Goal: Check status: Check status

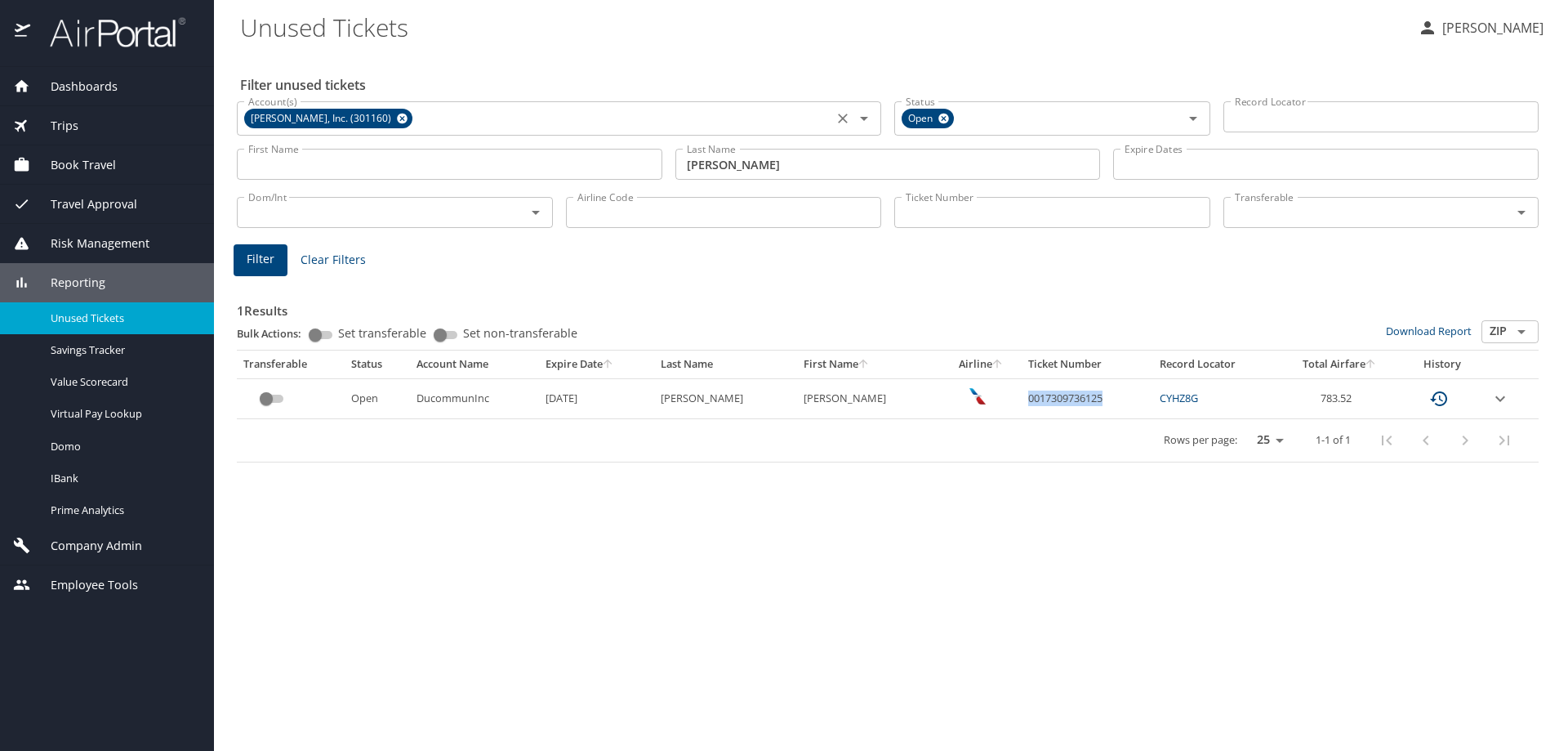
click at [397, 118] on icon at bounding box center [402, 118] width 10 height 10
click at [766, 159] on input "[PERSON_NAME]" at bounding box center [888, 164] width 426 height 31
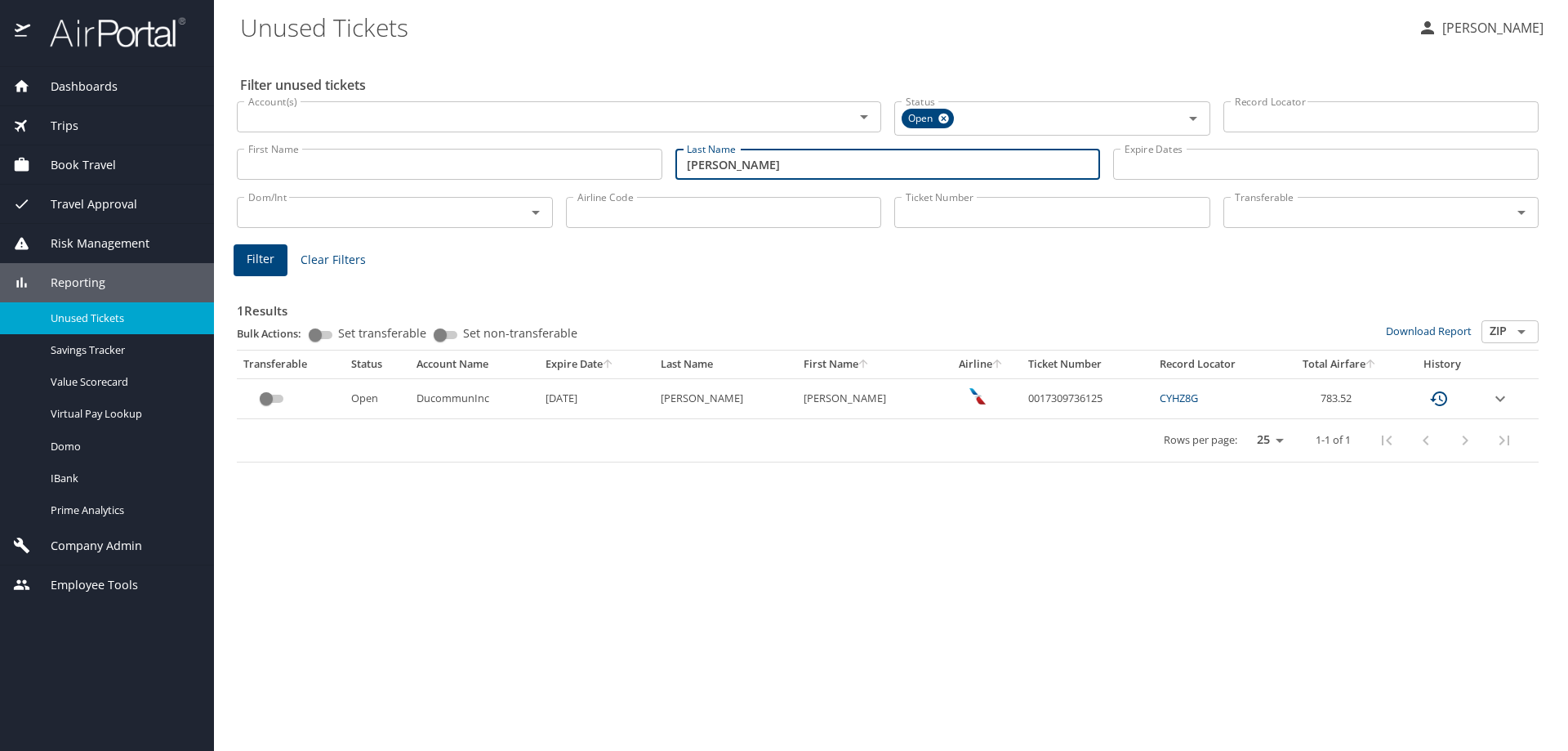
click at [766, 159] on input "[PERSON_NAME]" at bounding box center [888, 164] width 426 height 31
type input "[PERSON_NAME]"
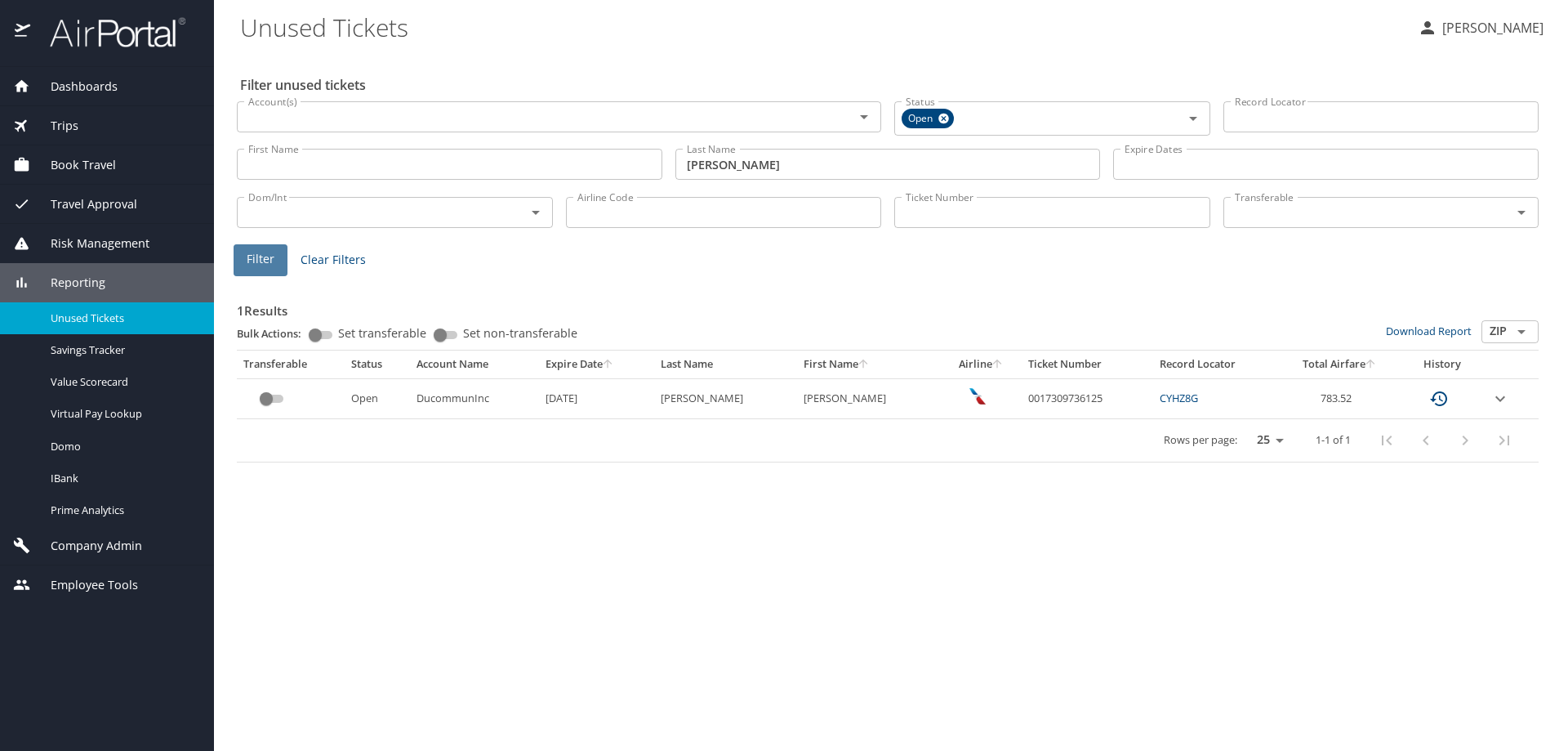
click at [248, 265] on button "Filter" at bounding box center [260, 260] width 54 height 32
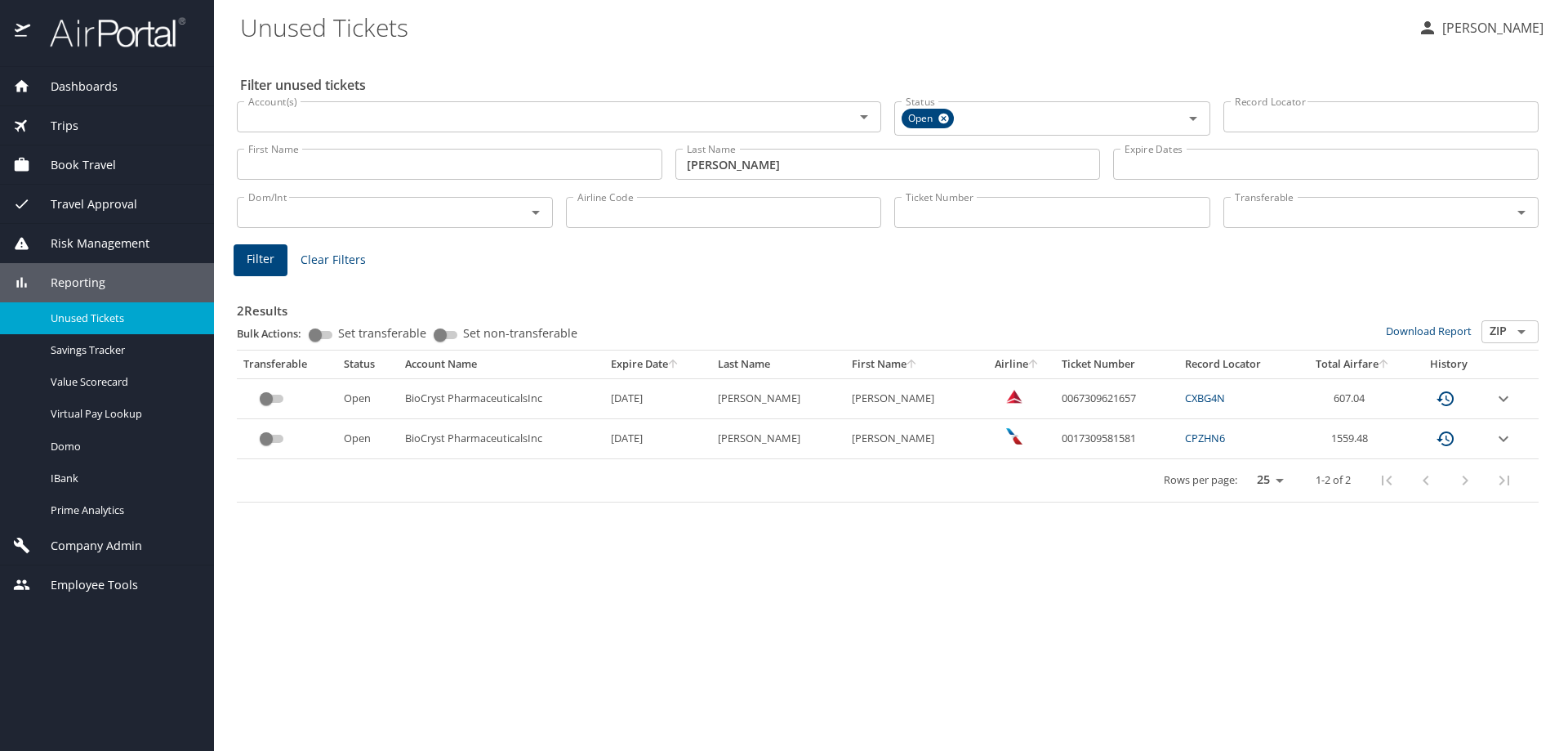
click at [1075, 395] on td "0067309621657" at bounding box center [1117, 398] width 124 height 40
click at [1074, 395] on td "0067309621657" at bounding box center [1117, 398] width 124 height 40
copy td "0067309621657"
click at [1105, 422] on td "0017309581581" at bounding box center [1117, 439] width 124 height 40
click at [1083, 397] on td "0067309621657" at bounding box center [1117, 398] width 124 height 40
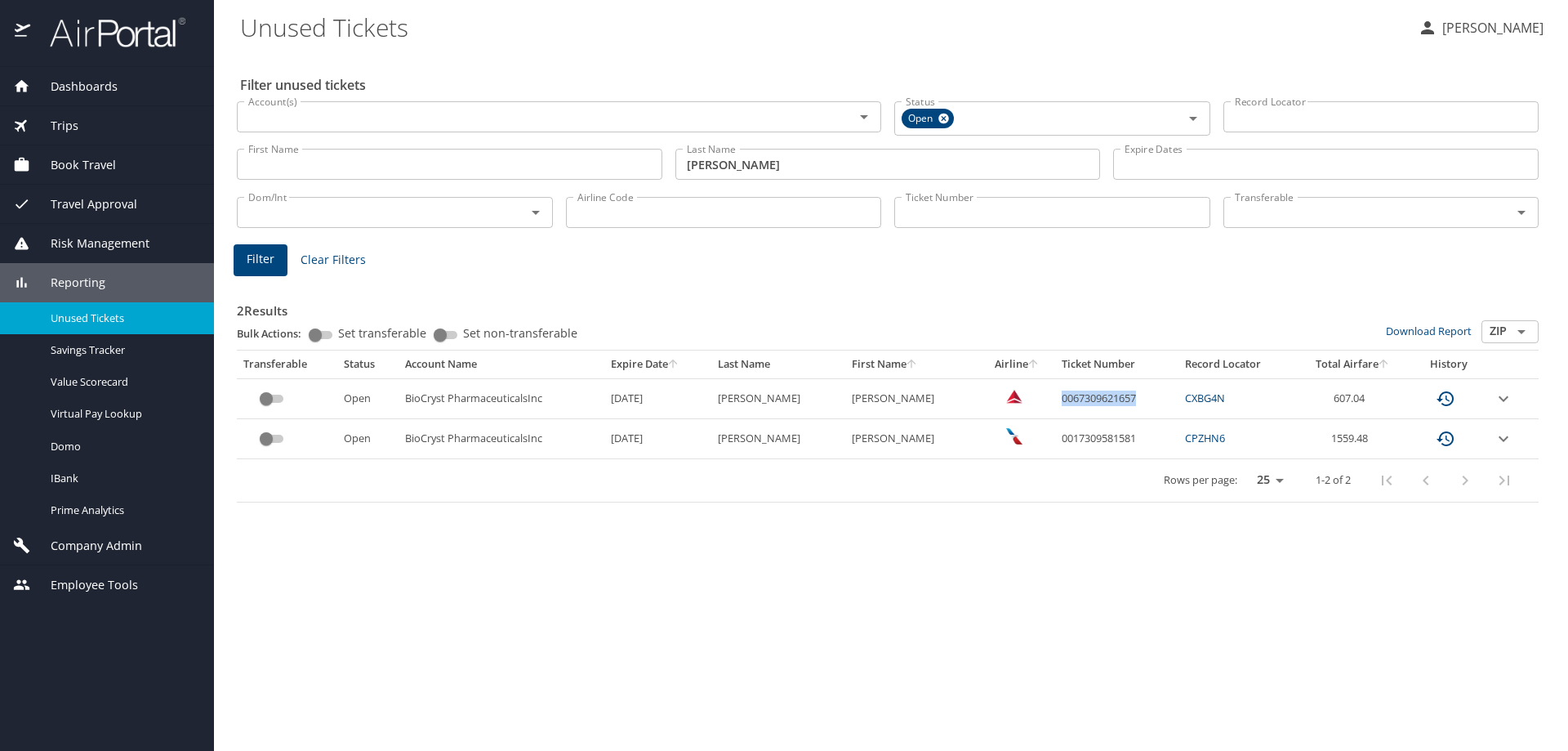
click at [1083, 397] on td "0067309621657" at bounding box center [1117, 398] width 124 height 40
copy td "0067309621657"
click at [972, 212] on input "Ticket Number" at bounding box center [1052, 212] width 316 height 31
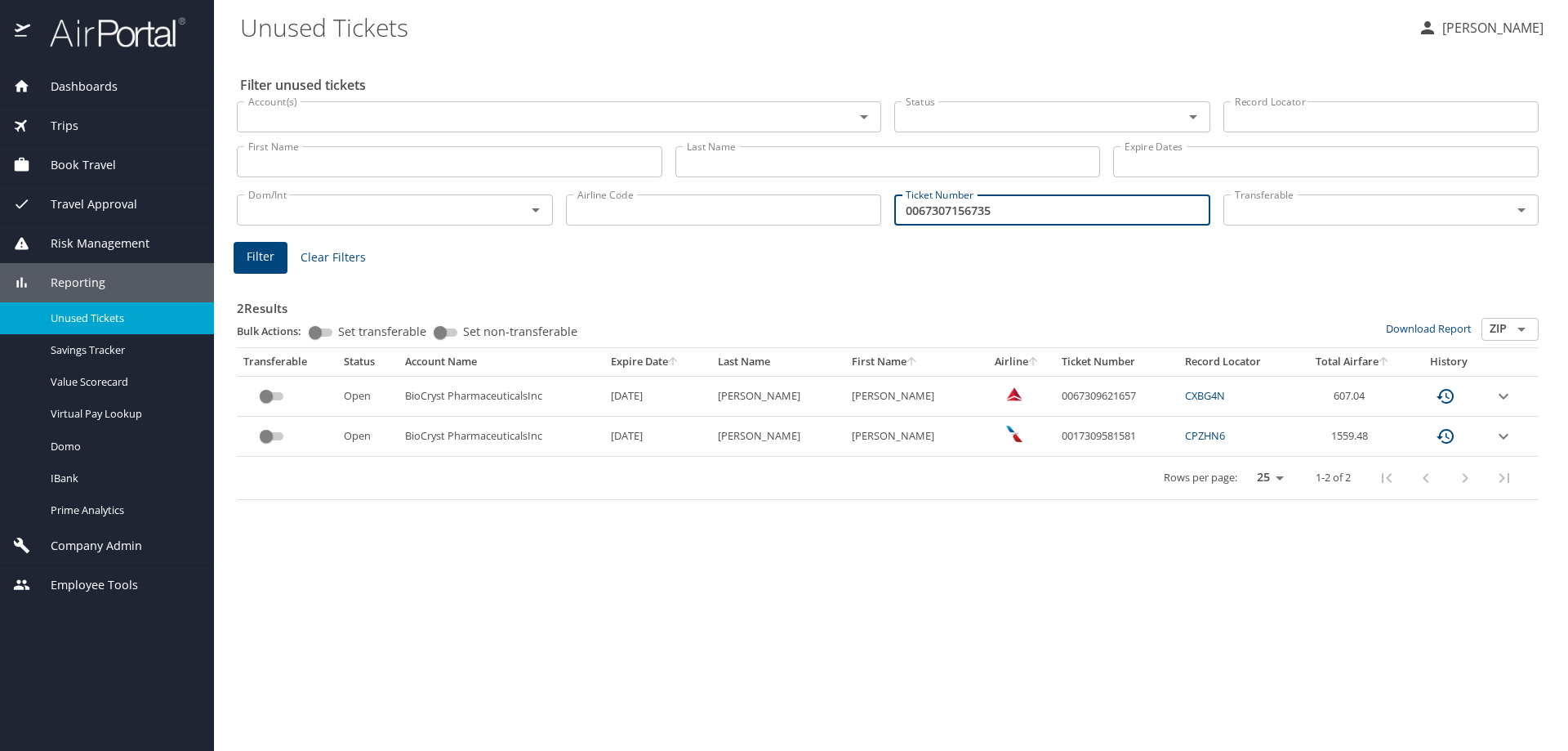
type input "0067307156735"
click at [256, 266] on span "Filter" at bounding box center [260, 257] width 27 height 21
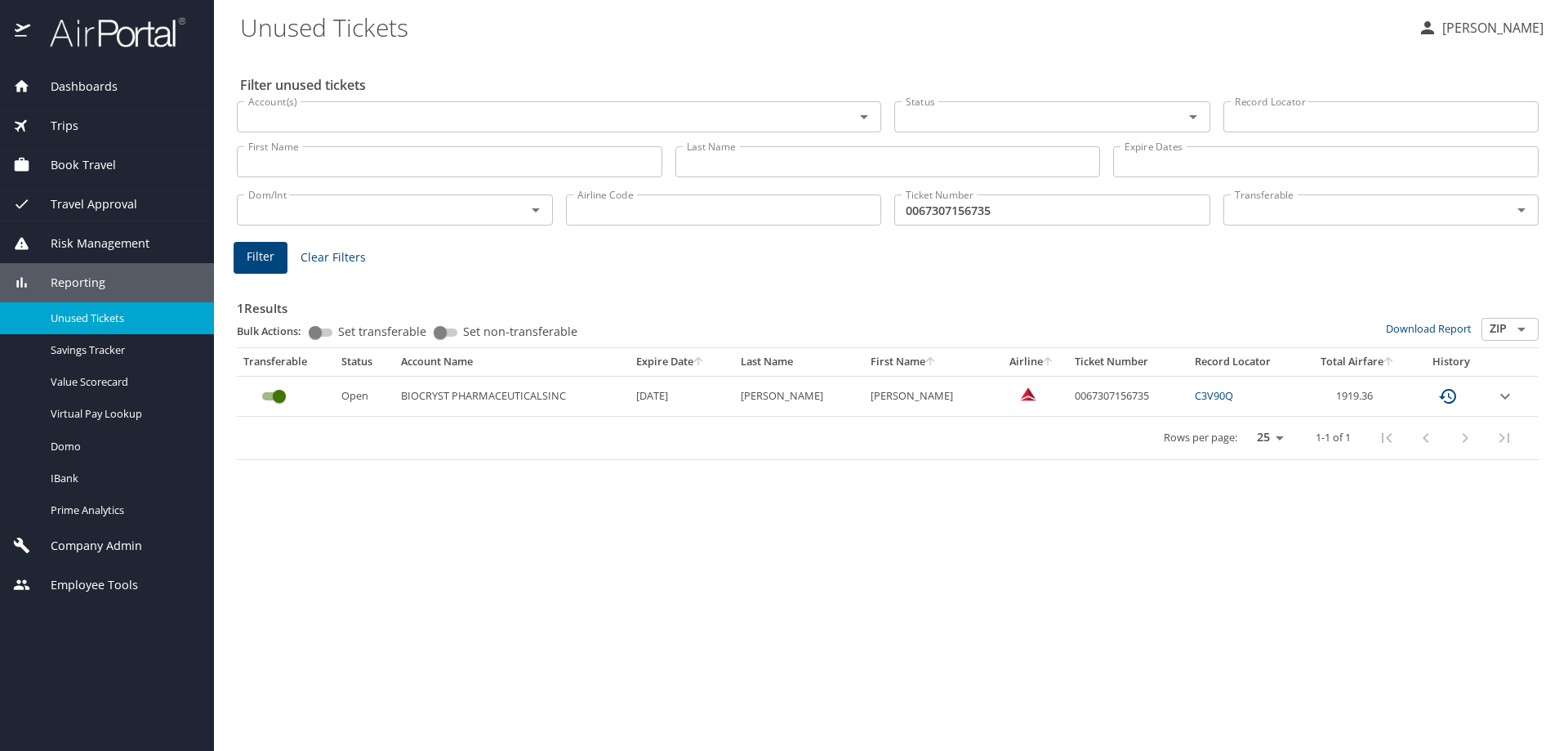
click at [1080, 399] on td "0067307156735" at bounding box center [1129, 396] width 120 height 40
copy td "0067307156735"
